Goal: Transaction & Acquisition: Book appointment/travel/reservation

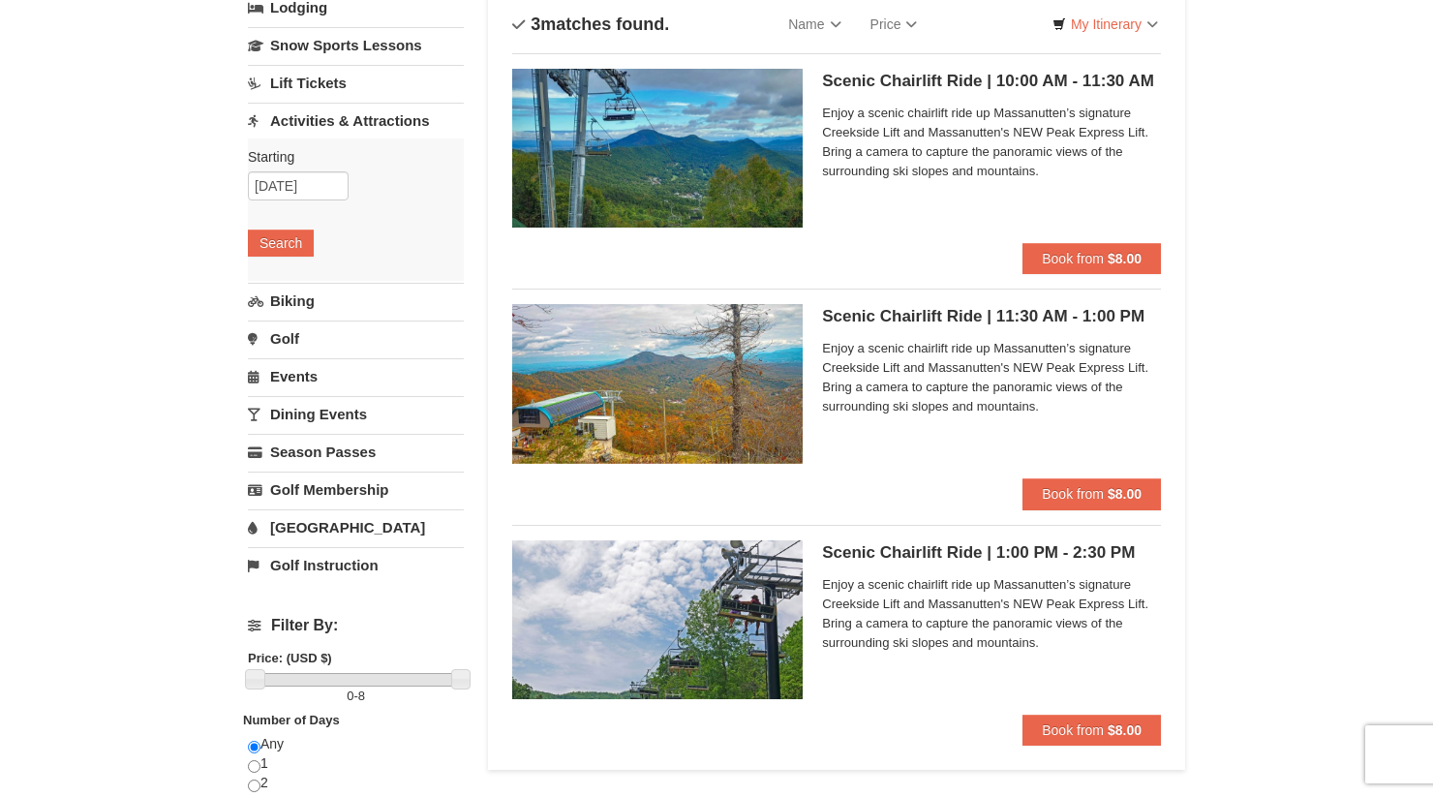
scroll to position [142, 0]
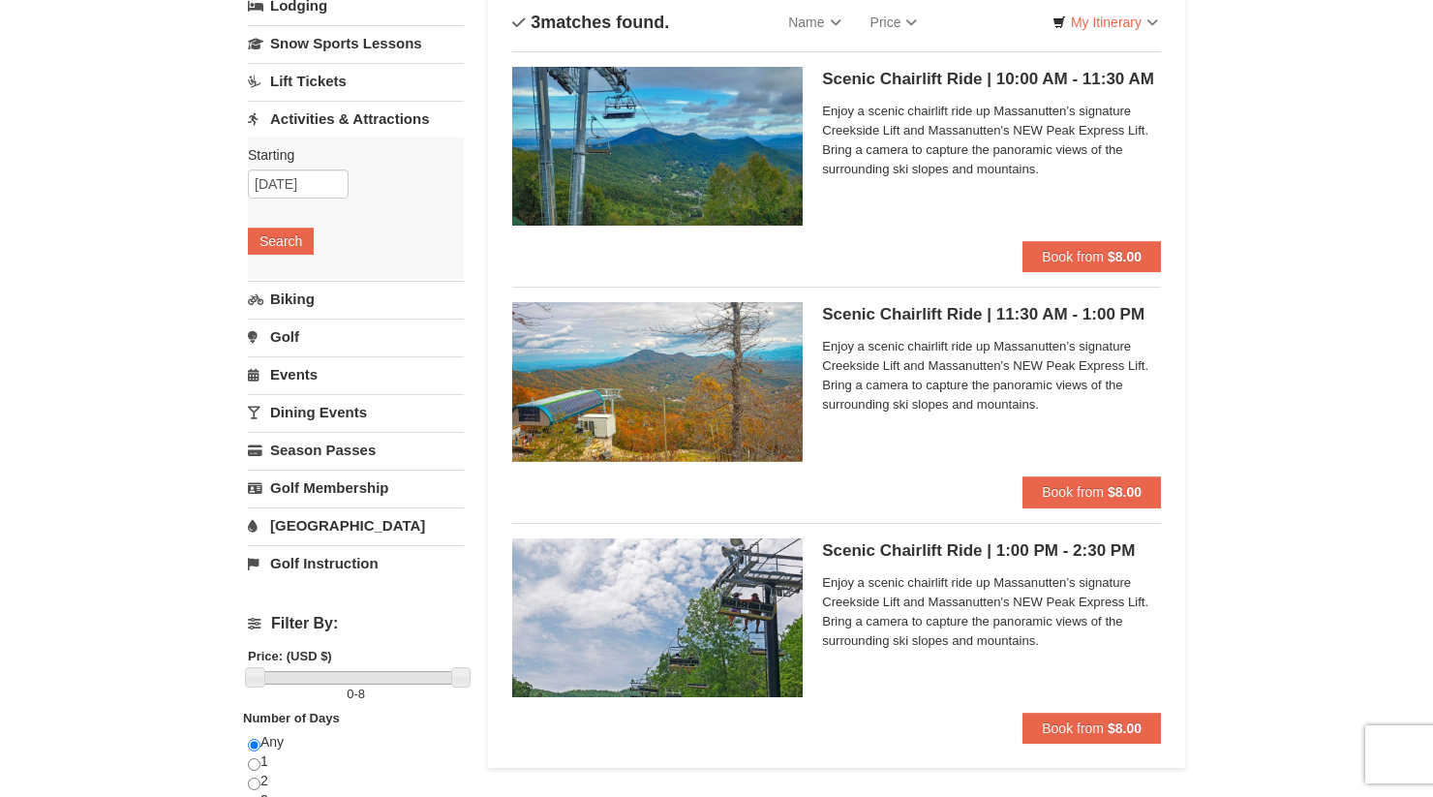
click at [838, 554] on h5 "Scenic Chairlift Ride | 1:00 PM - 2:30 PM Massanutten Scenic Chairlift Rides" at bounding box center [991, 550] width 339 height 19
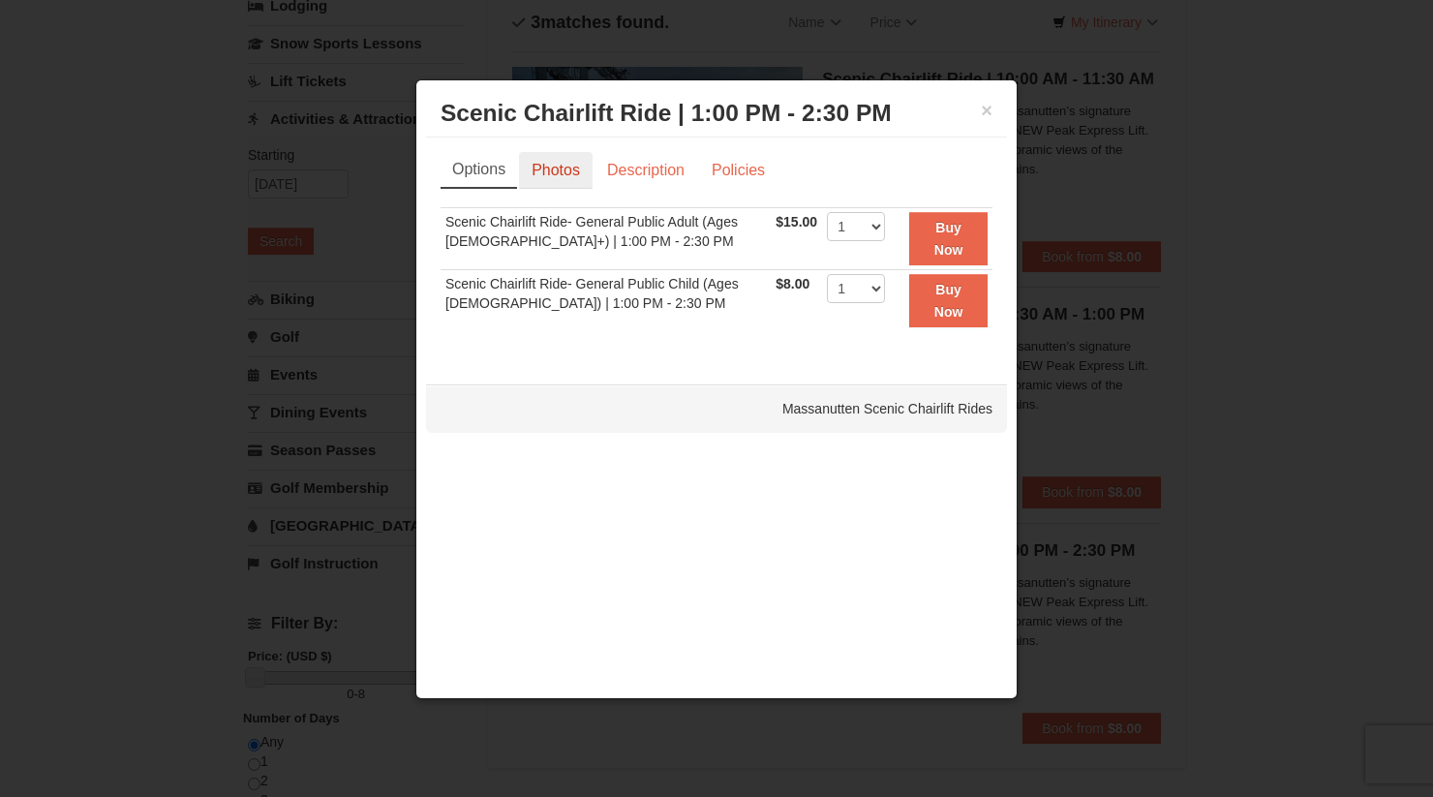
click at [568, 170] on link "Photos" at bounding box center [556, 170] width 74 height 37
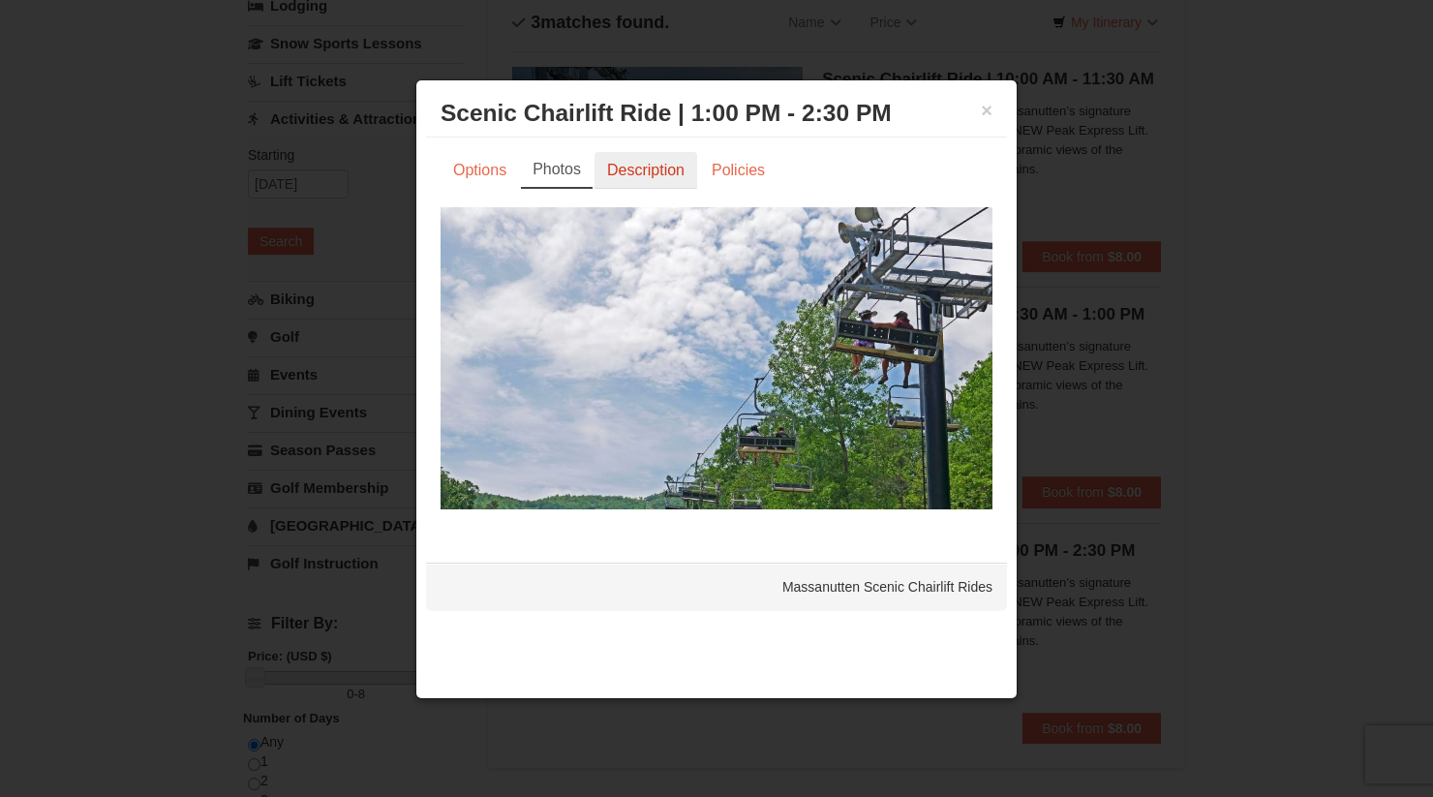
click at [644, 172] on link "Description" at bounding box center [646, 170] width 103 height 37
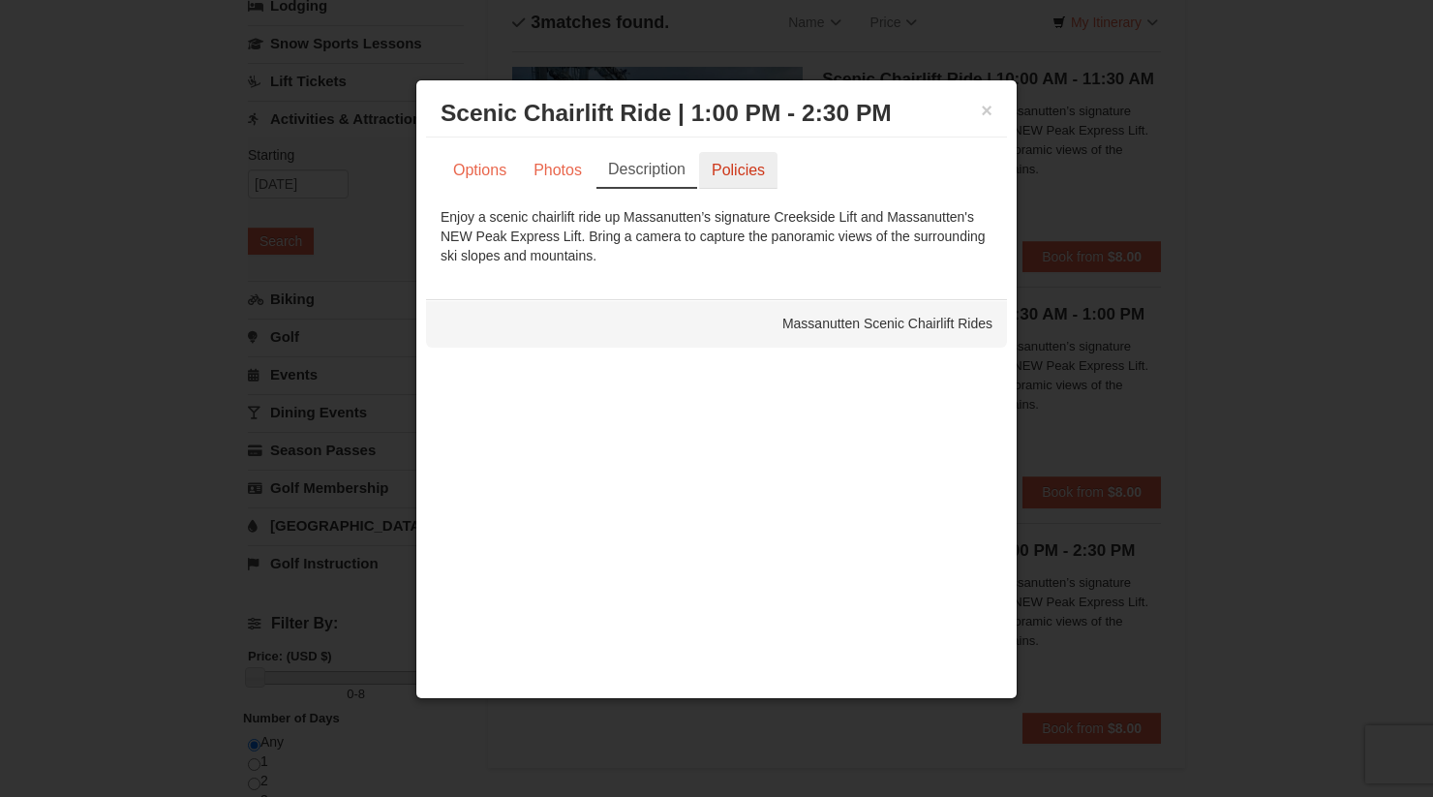
click at [727, 174] on link "Policies" at bounding box center [738, 170] width 78 height 37
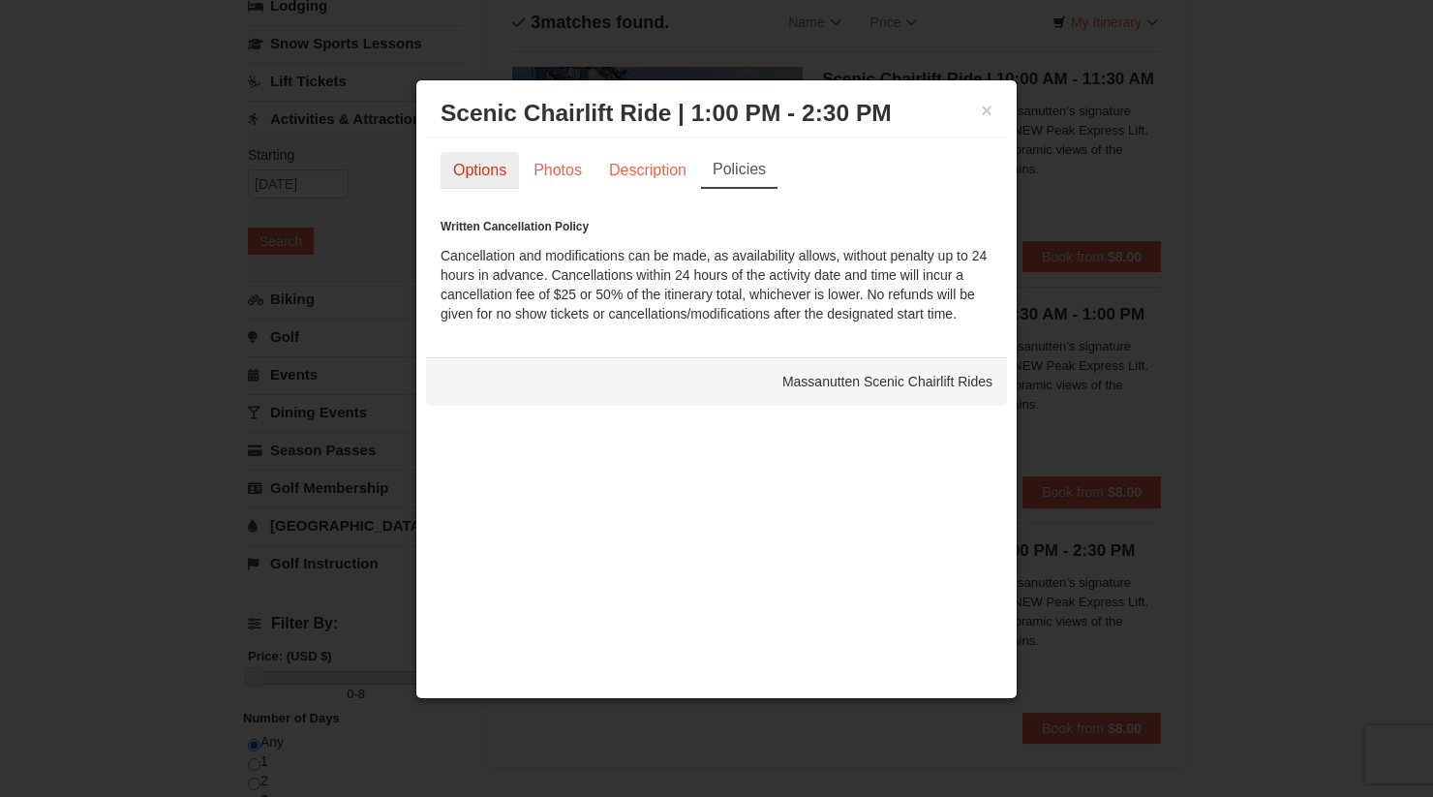
click at [465, 176] on link "Options" at bounding box center [480, 170] width 78 height 37
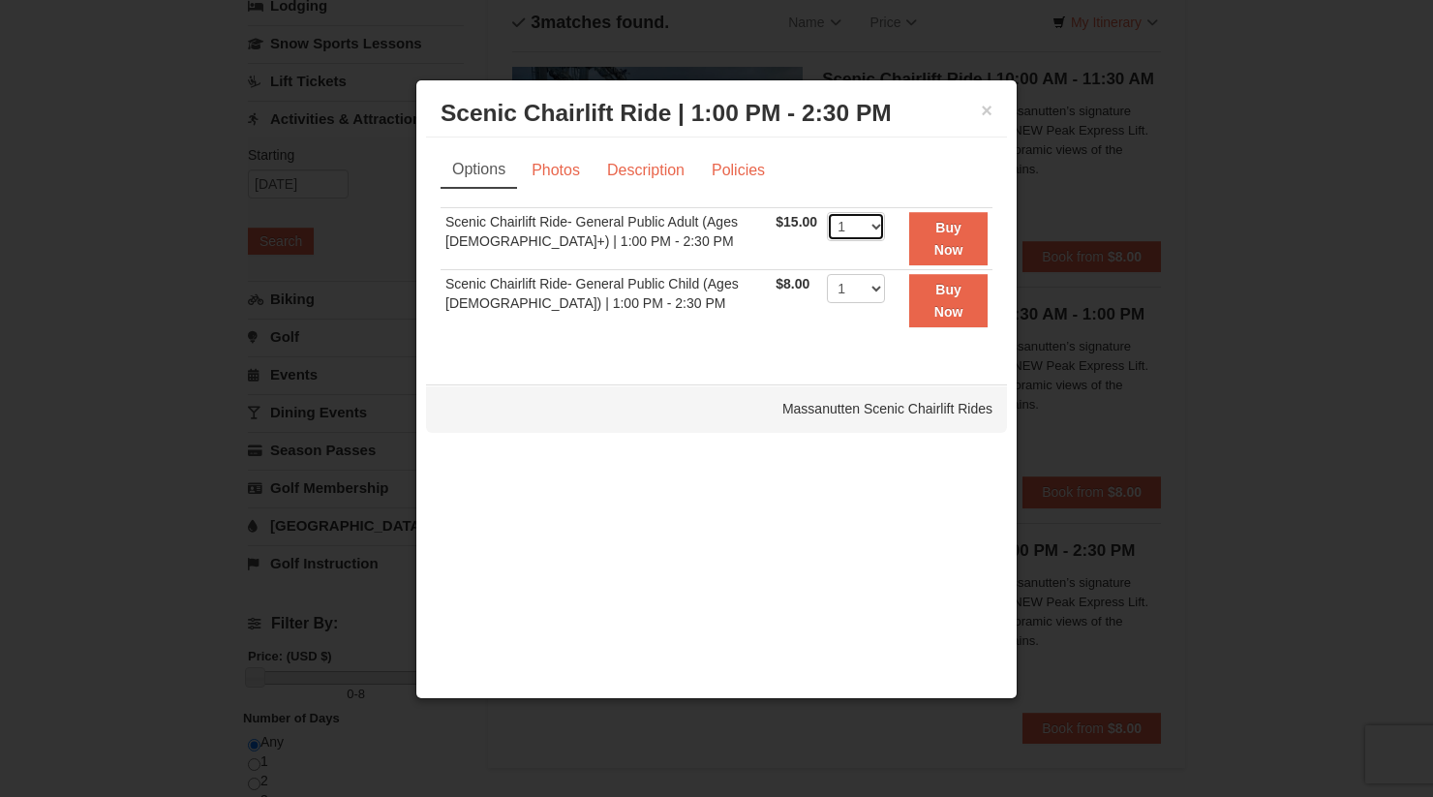
click at [830, 232] on select "1 2 3 4 5 6 7 8 9 10 11 12 13 14 15 16 17 18 19 20 21 22" at bounding box center [856, 226] width 58 height 29
select select "2"
click at [827, 212] on select "1 2 3 4 5 6 7 8 9 10 11 12 13 14 15 16 17 18 19 20 21 22" at bounding box center [856, 226] width 58 height 29
click at [934, 238] on button "Buy Now" at bounding box center [948, 238] width 78 height 53
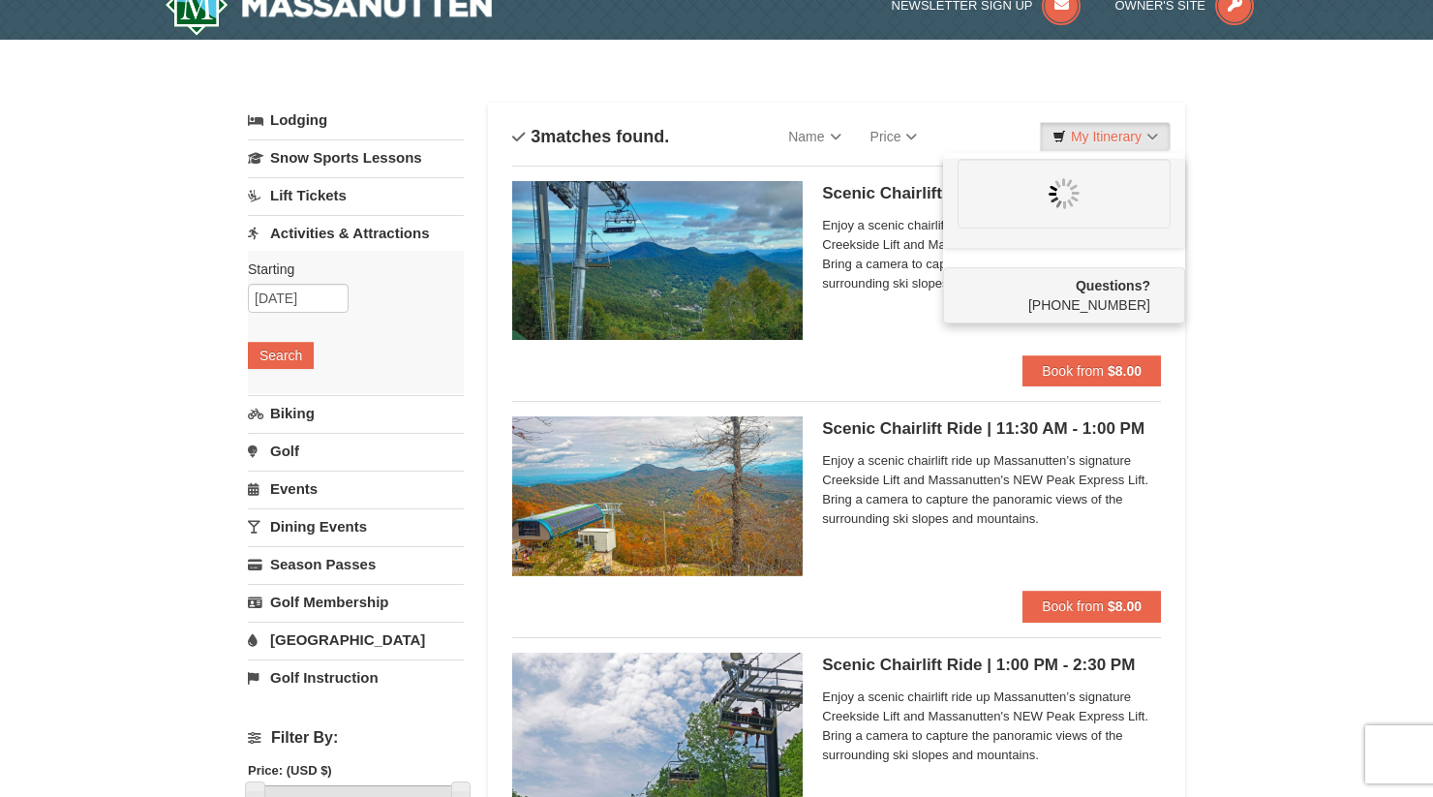
scroll to position [0, 0]
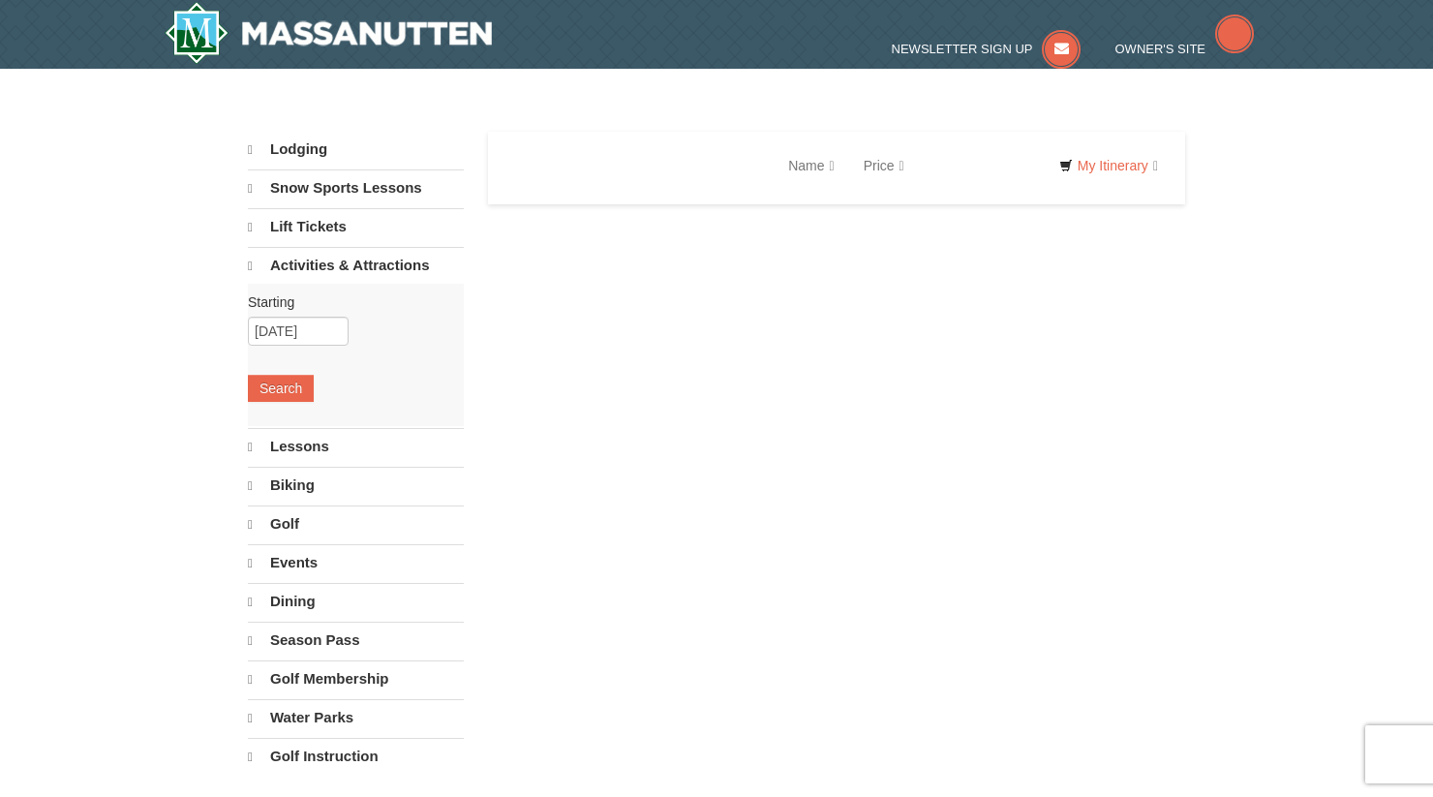
select select "9"
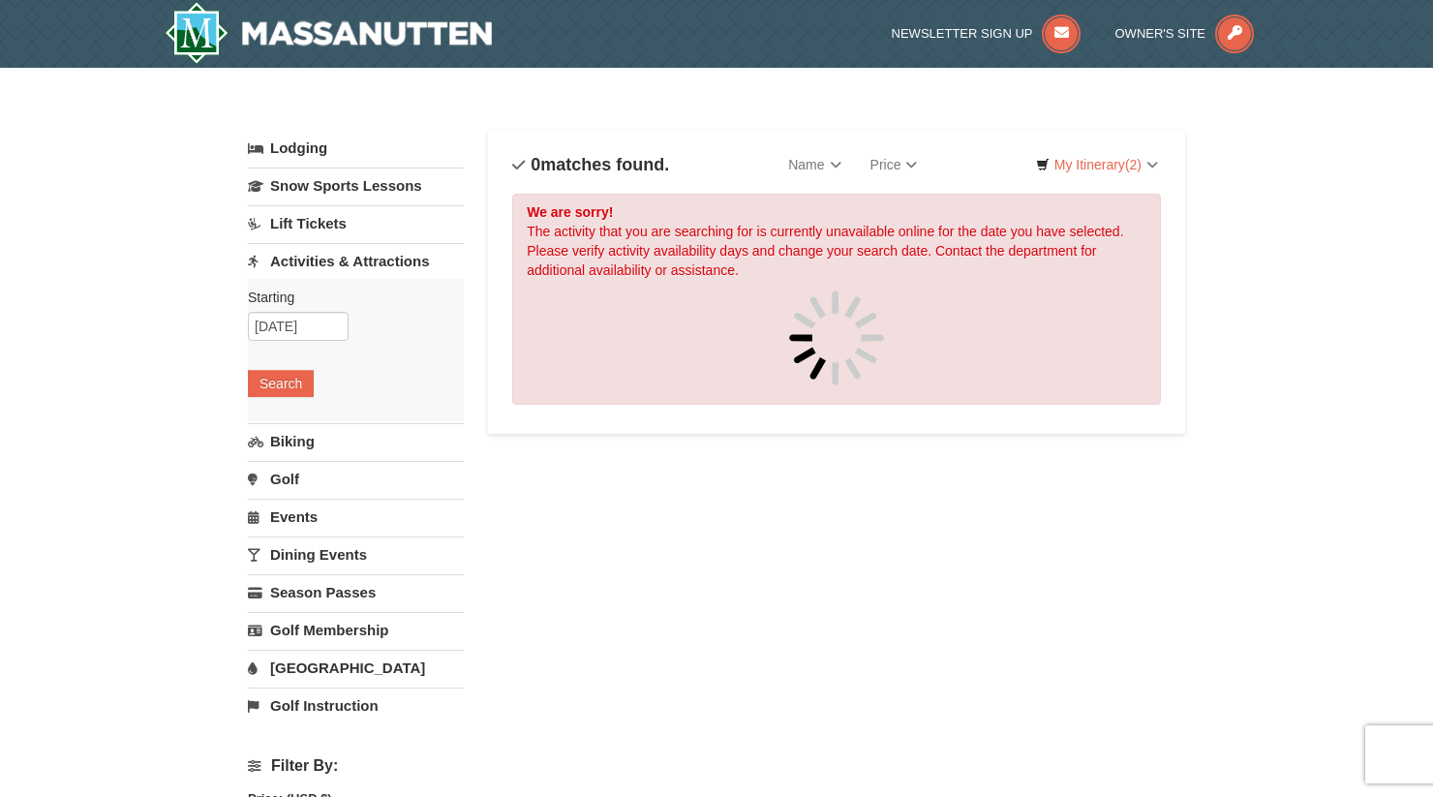
click at [717, 243] on div "We are sorry! The activity that you are searching for is currently unavailable …" at bounding box center [836, 299] width 649 height 211
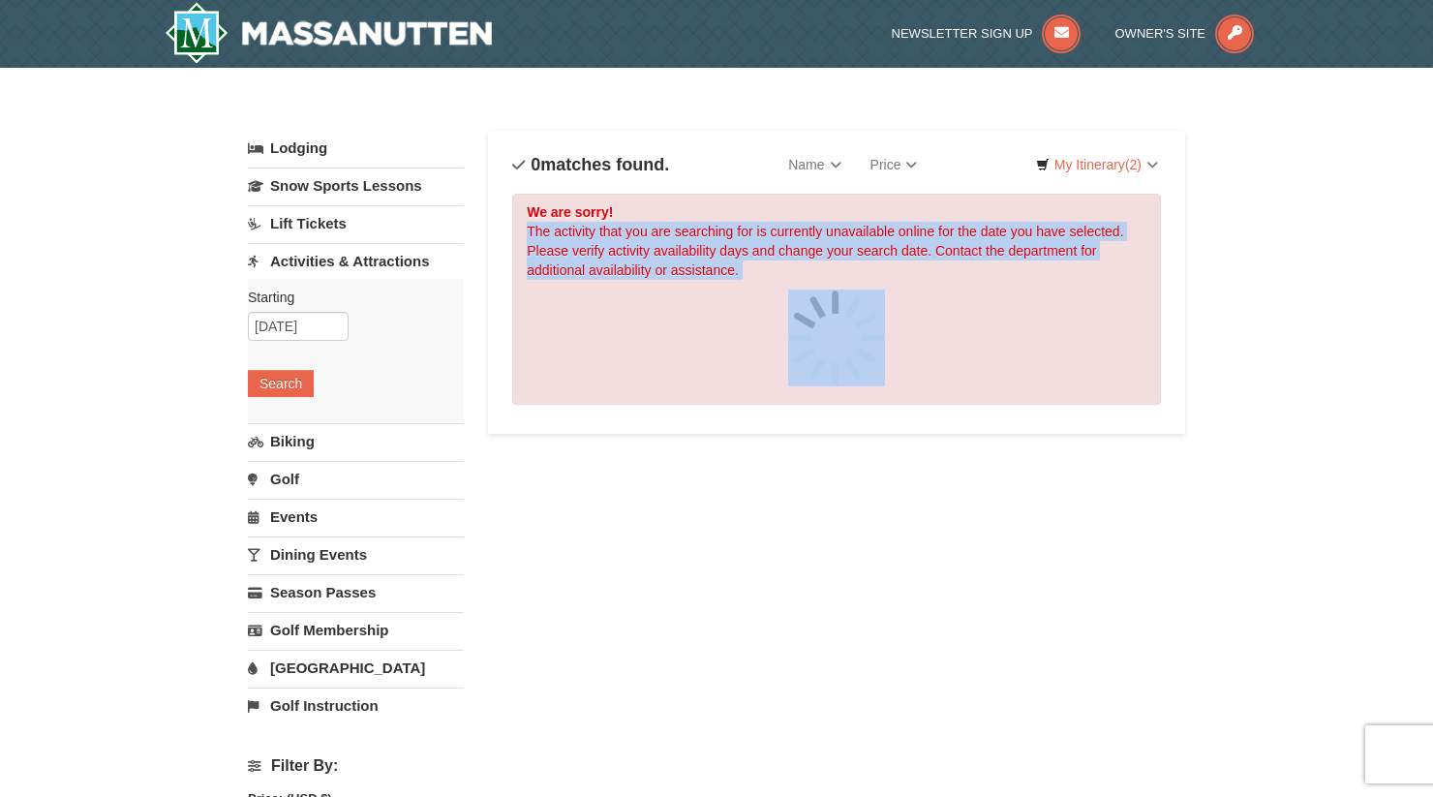
click at [702, 304] on div at bounding box center [837, 338] width 620 height 97
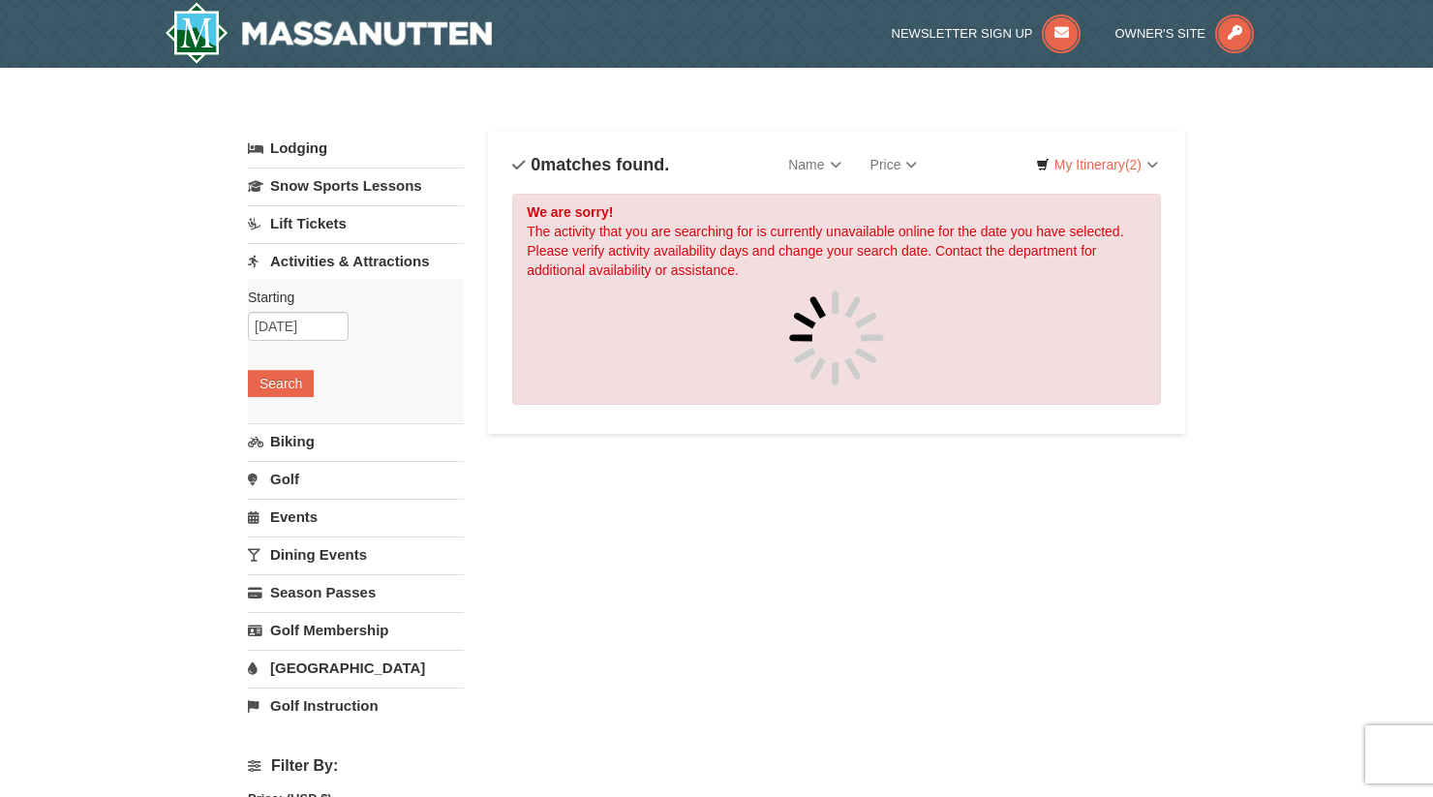
click at [736, 254] on div "We are sorry! The activity that you are searching for is currently unavailable …" at bounding box center [836, 299] width 649 height 211
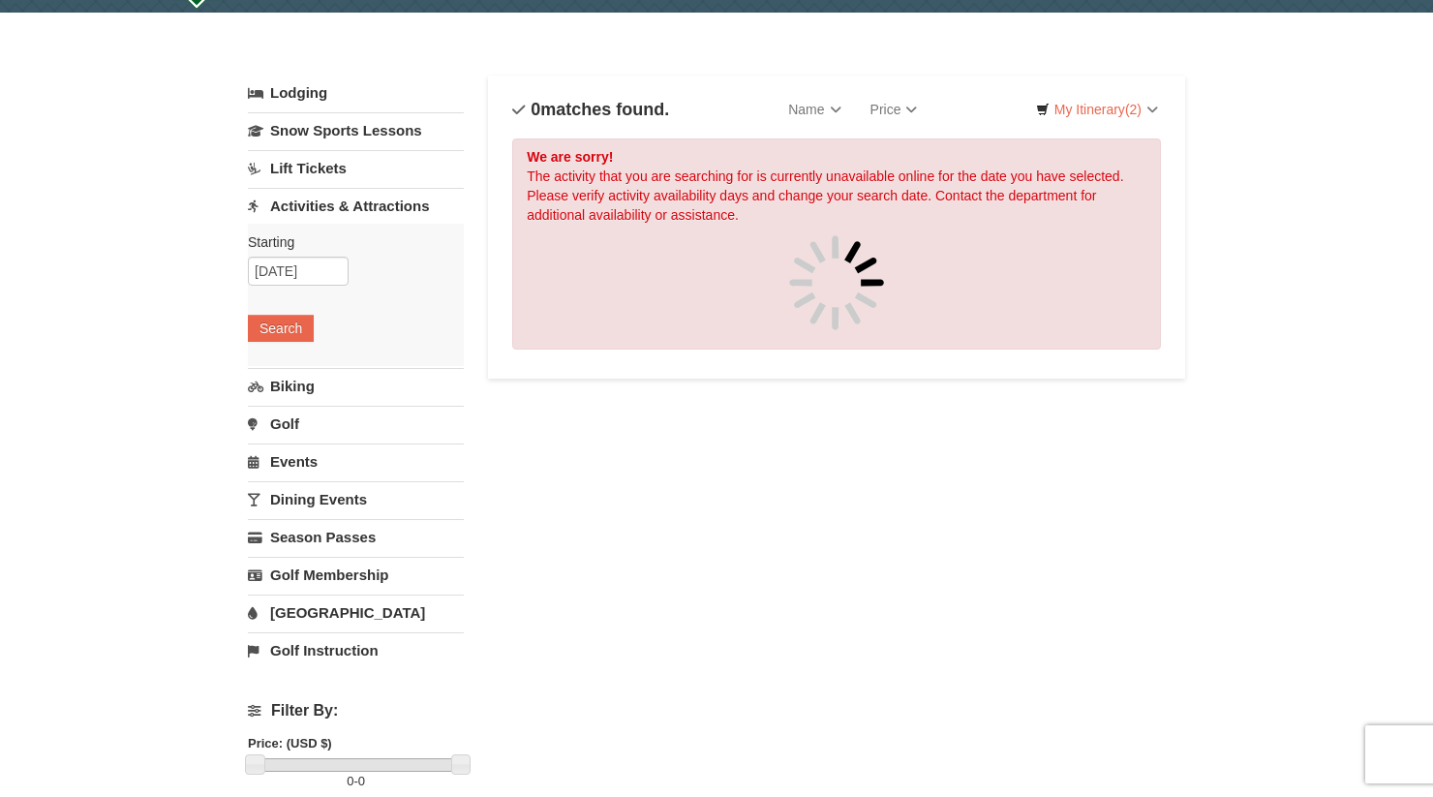
scroll to position [62, 0]
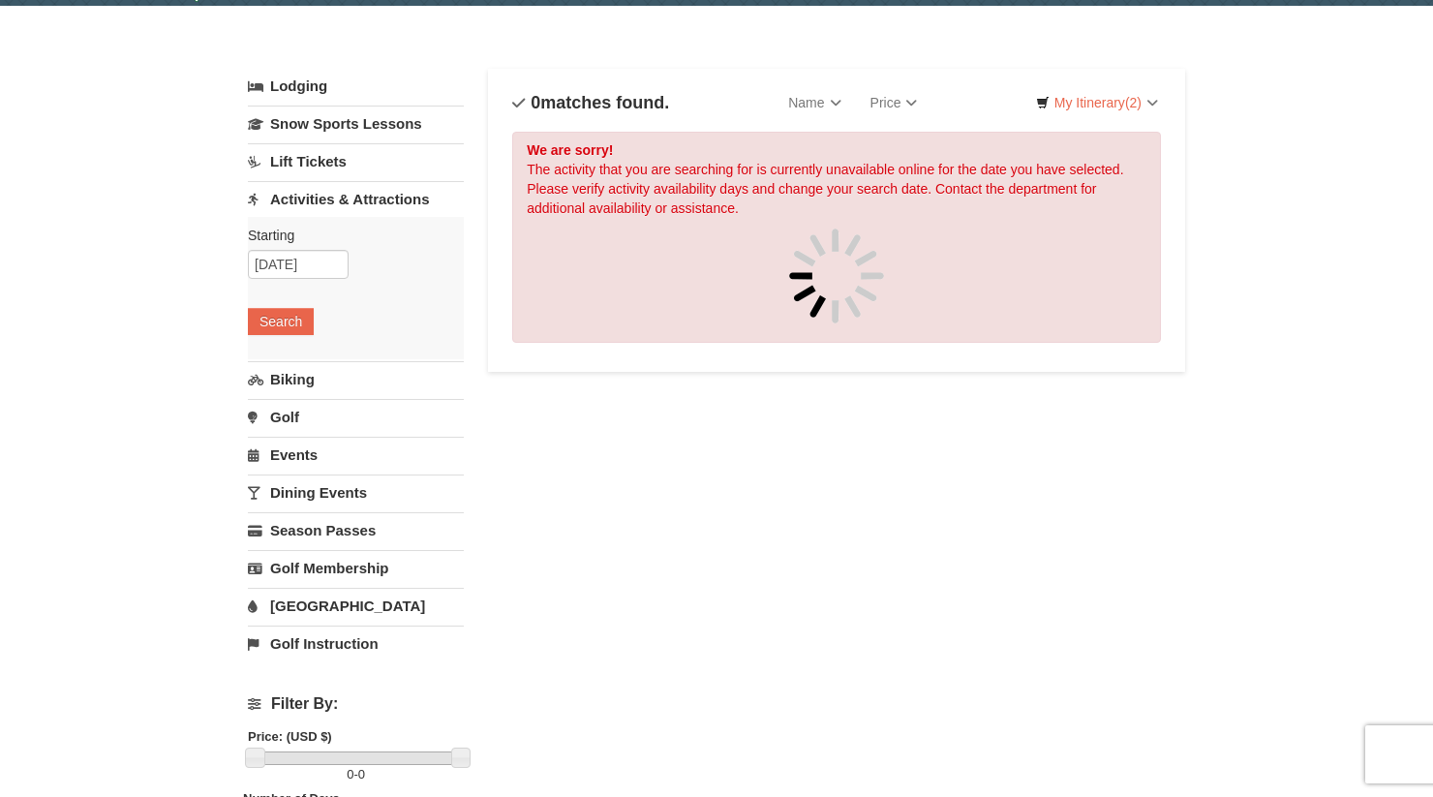
click at [558, 225] on div "We are sorry! The activity that you are searching for is currently unavailable …" at bounding box center [836, 237] width 649 height 211
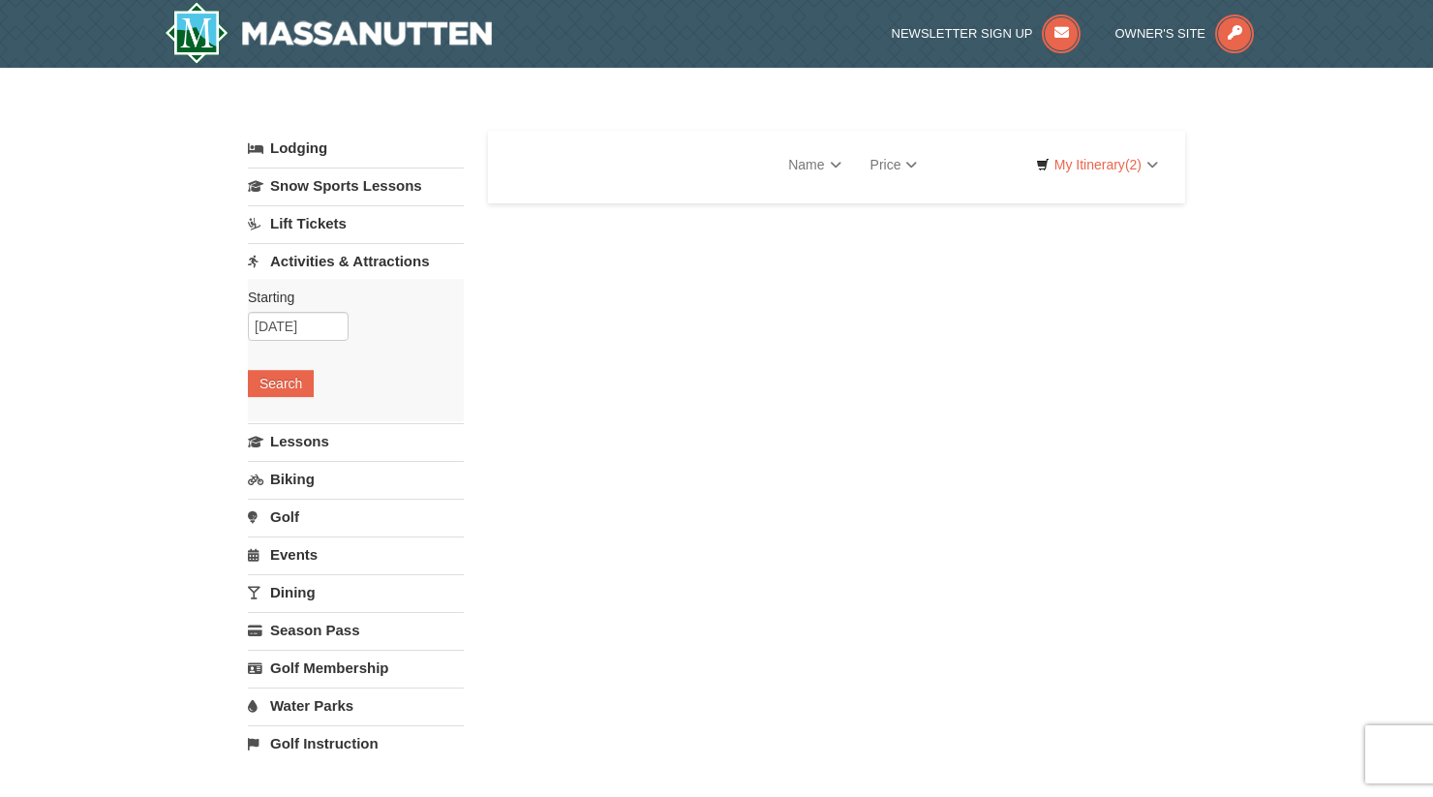
select select "9"
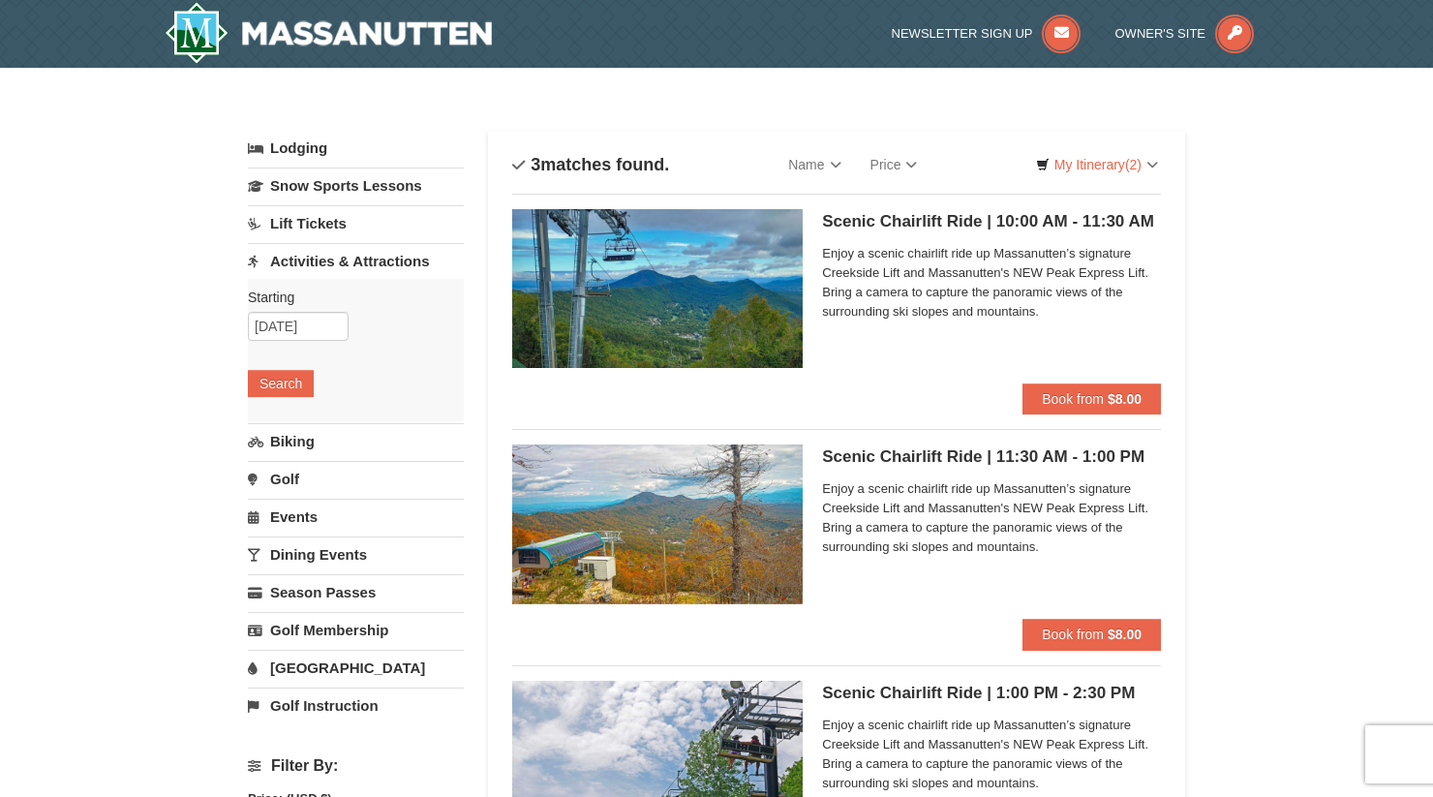
click at [961, 522] on span "Enjoy a scenic chairlift ride up Massanutten’s signature Creekside Lift and Mas…" at bounding box center [991, 517] width 339 height 77
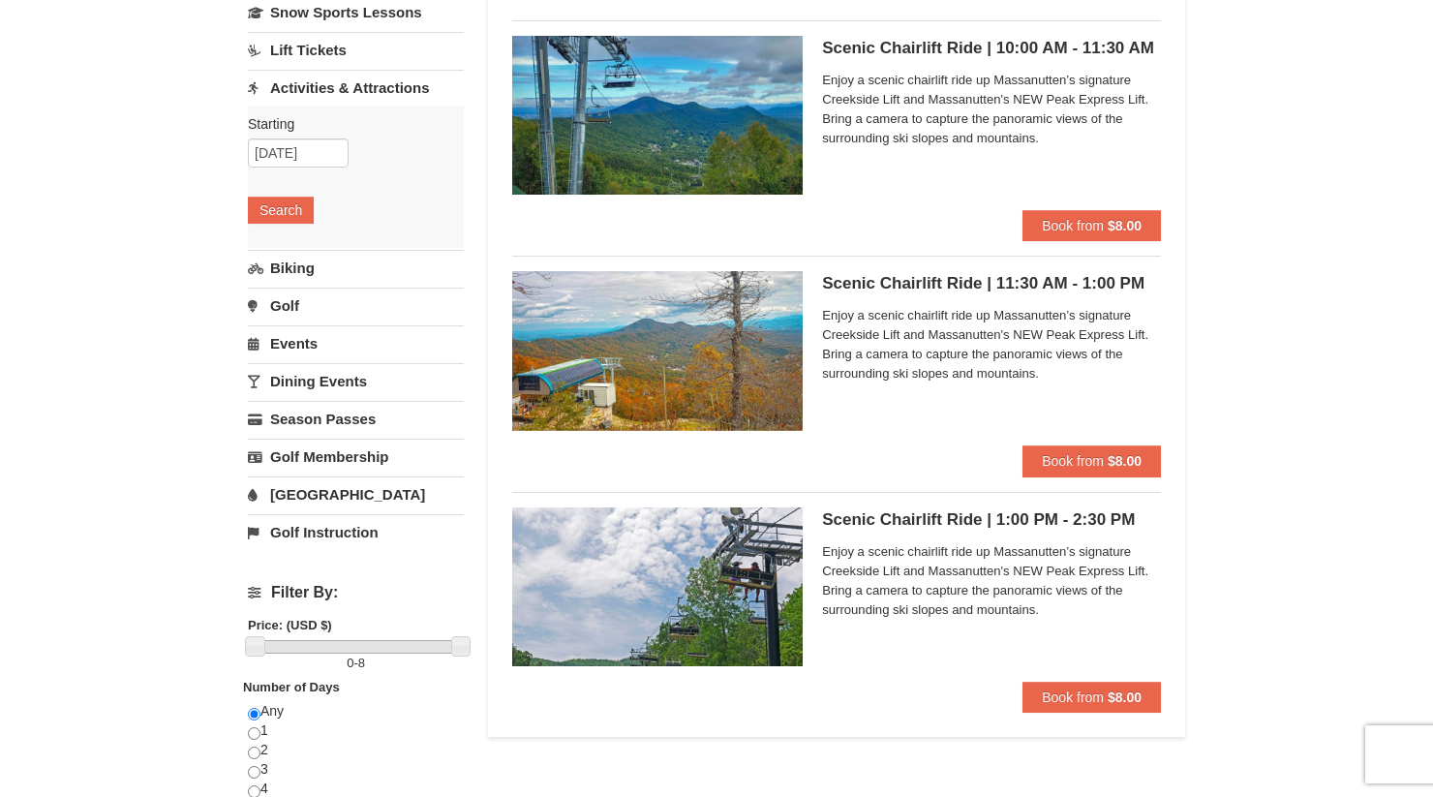
scroll to position [175, 0]
